Goal: Register for event/course

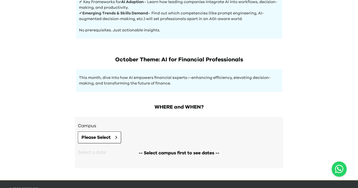
scroll to position [280, 0]
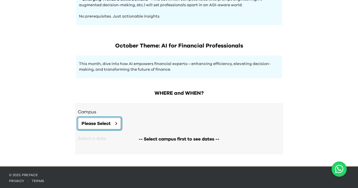
click at [105, 120] on span "Please Select" at bounding box center [95, 123] width 29 height 7
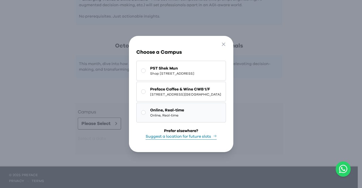
click at [136, 114] on button "Online, Real-time Online, Real-time" at bounding box center [181, 113] width 90 height 20
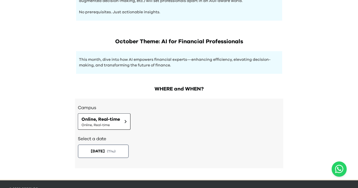
scroll to position [298, 0]
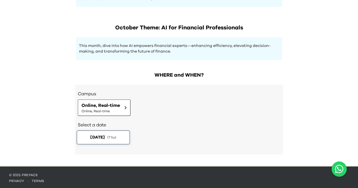
click at [113, 135] on span "( Thu )" at bounding box center [111, 137] width 9 height 5
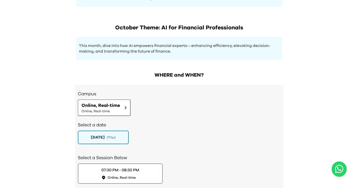
scroll to position [338, 0]
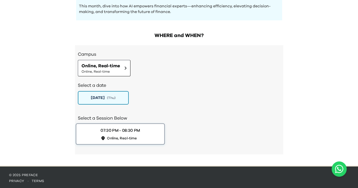
click at [141, 136] on button "07:30 PM - 08:30 PM Online, Real-time" at bounding box center [120, 134] width 89 height 22
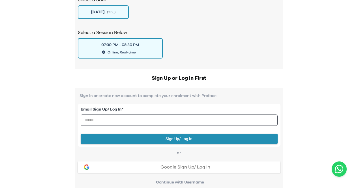
scroll to position [424, 0]
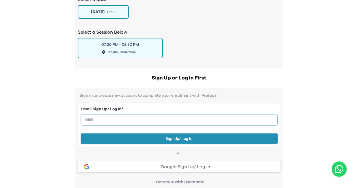
click at [192, 121] on input "email" at bounding box center [179, 119] width 197 height 11
type input "**********"
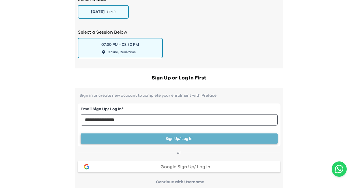
click at [162, 135] on button "Sign Up/ Log In" at bounding box center [179, 139] width 197 height 10
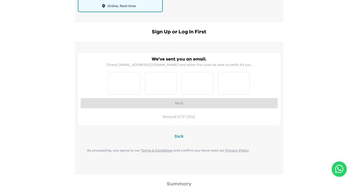
scroll to position [472, 0]
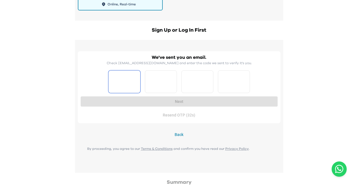
click at [132, 81] on input "Please enter OTP character 1" at bounding box center [124, 81] width 32 height 23
type input "*"
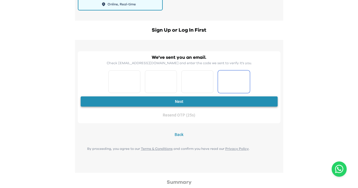
type input "*"
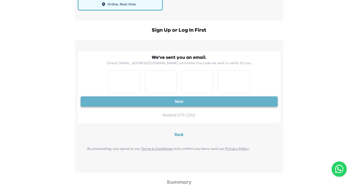
click at [179, 102] on button "Next" at bounding box center [179, 101] width 197 height 10
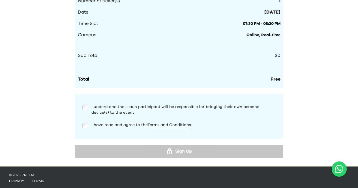
scroll to position [596, 0]
click at [84, 119] on div "I understand that each participant will be responsible for bringing their own p…" at bounding box center [179, 117] width 203 height 34
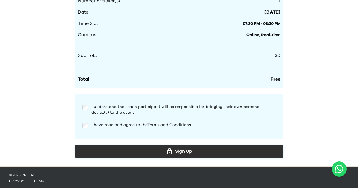
click at [166, 149] on icon at bounding box center [169, 151] width 7 height 7
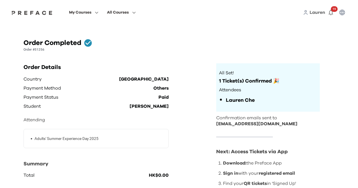
click at [318, 14] on span "Lauren" at bounding box center [318, 12] width 16 height 5
